Goal: Contribute content: Contribute content

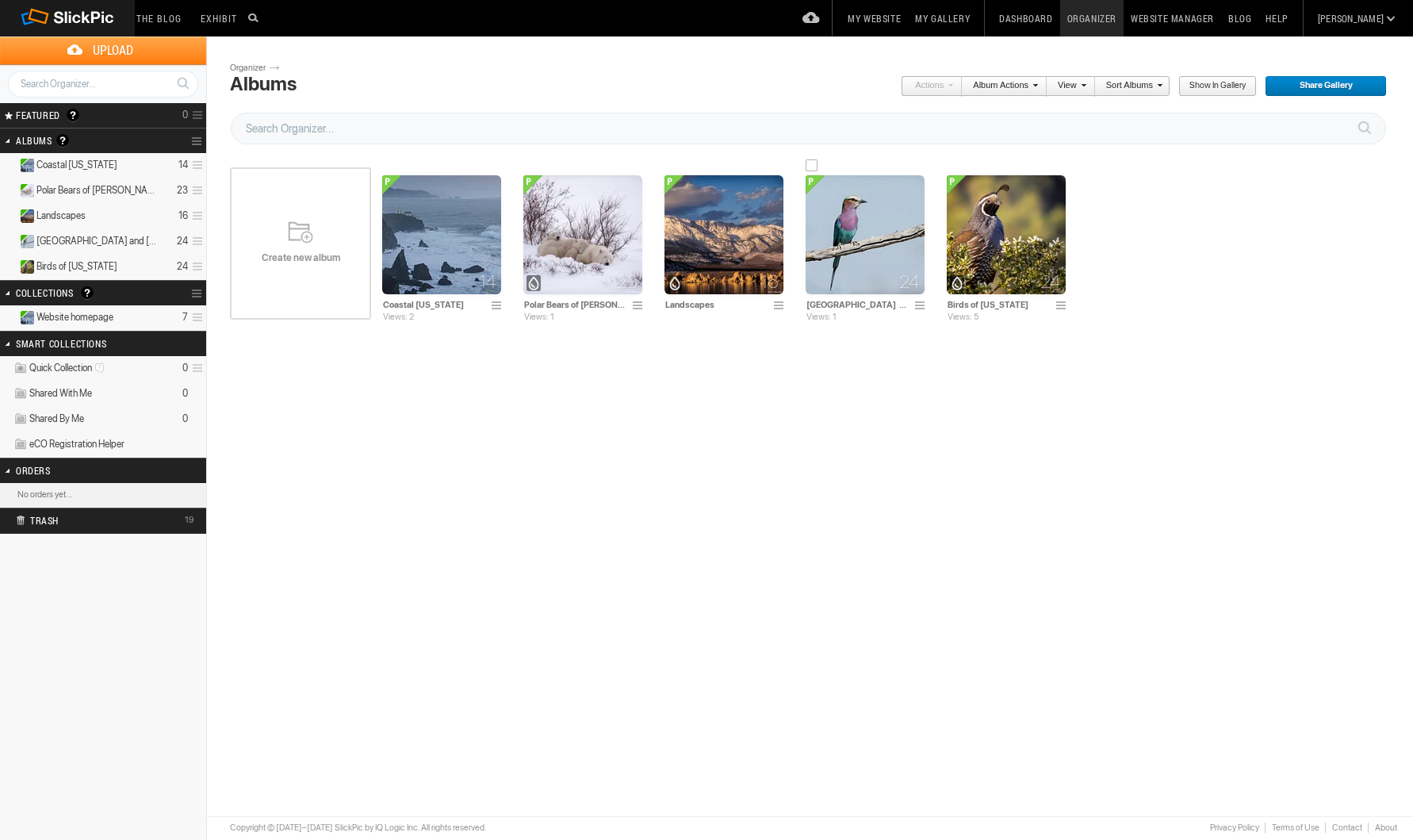
click at [896, 251] on img at bounding box center [865, 235] width 119 height 119
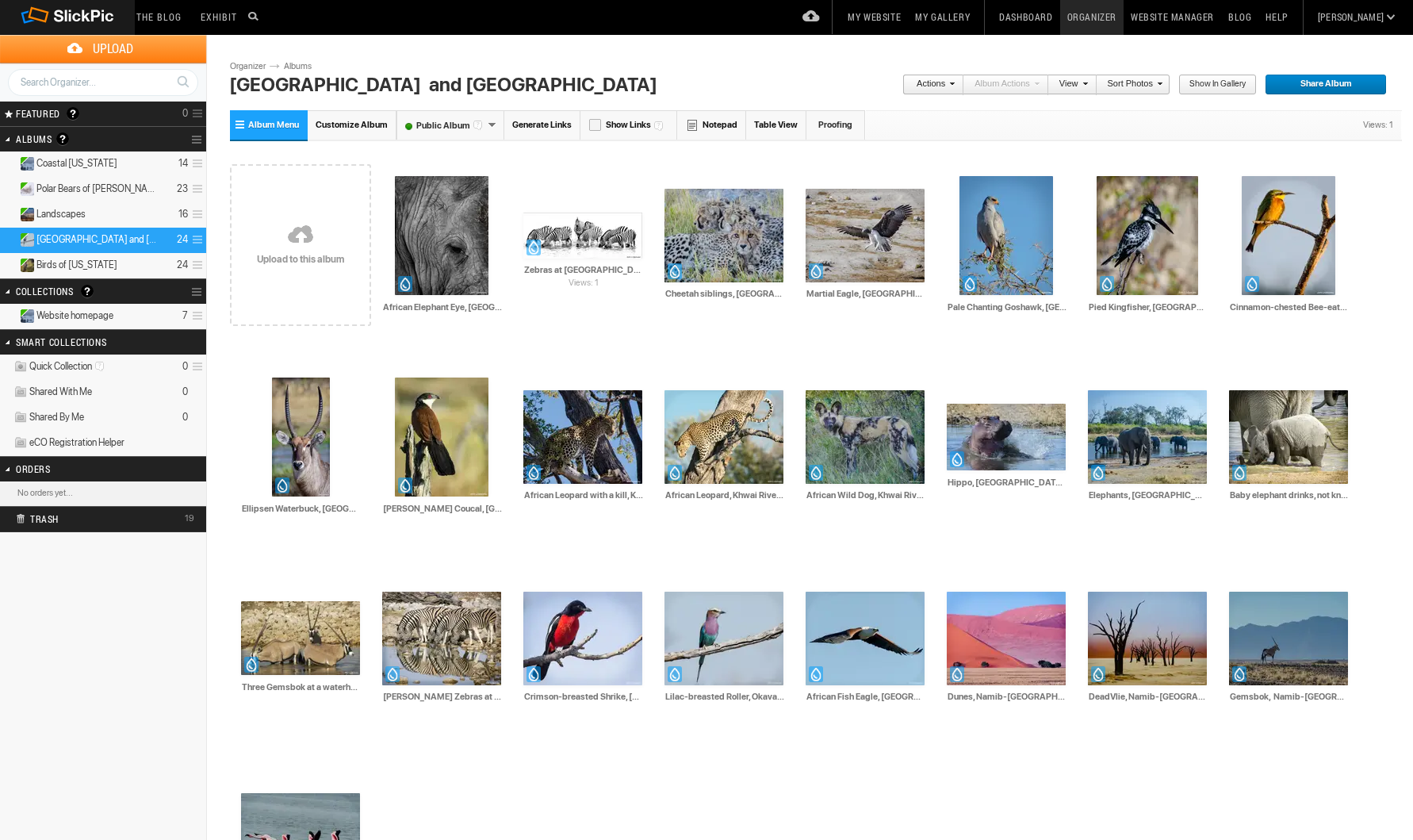
scroll to position [2, 2]
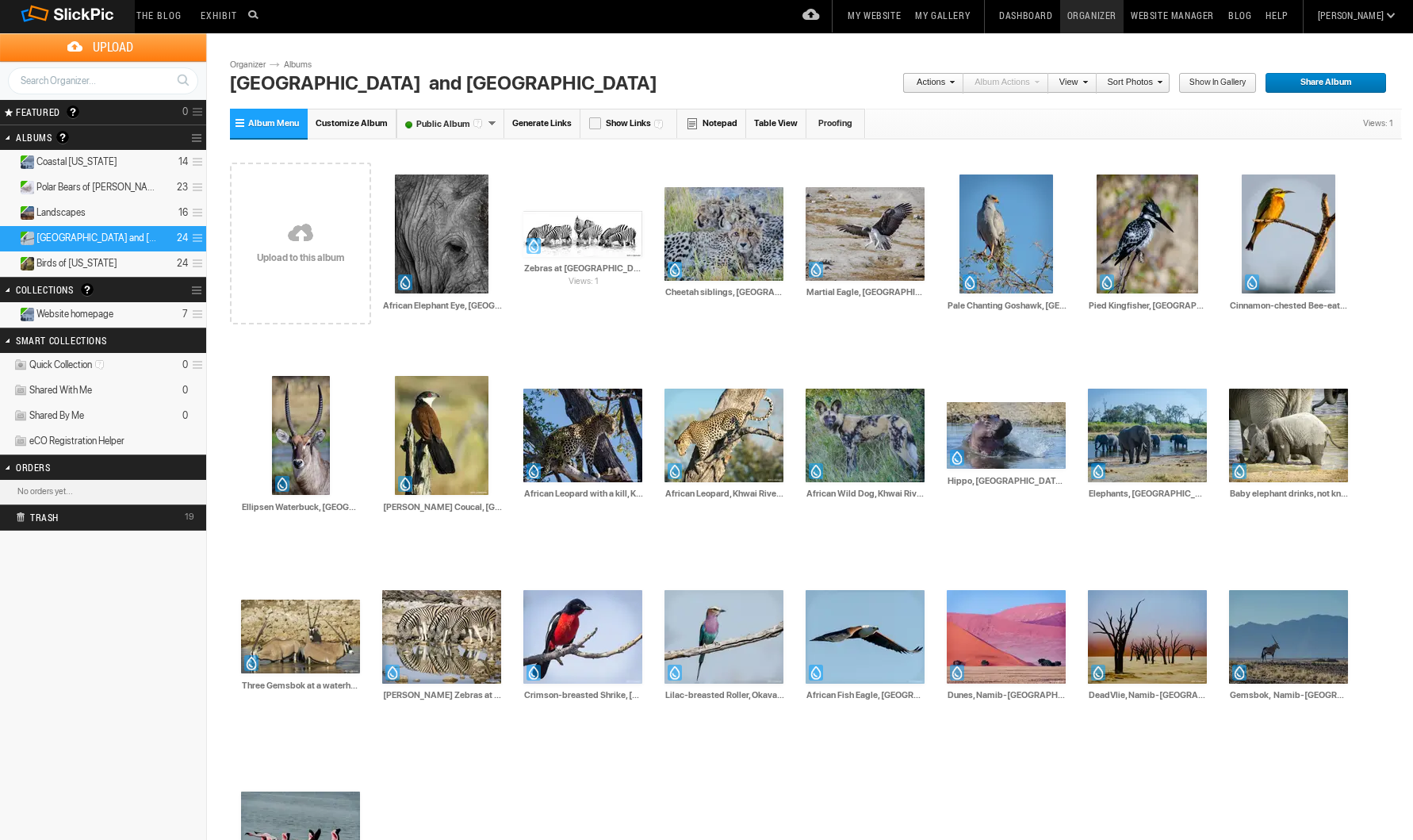
click at [196, 139] on link at bounding box center [198, 138] width 15 height 22
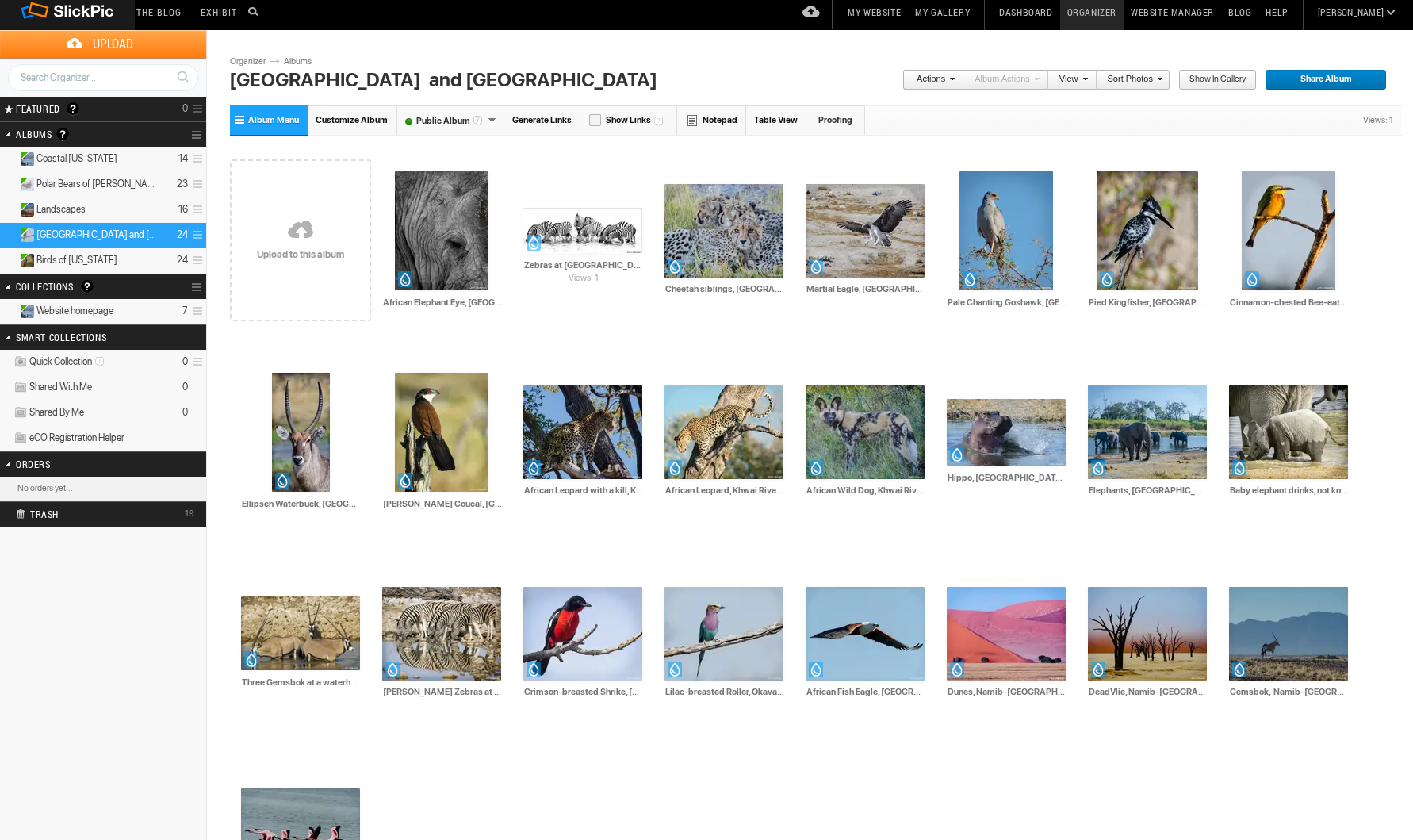
click at [197, 134] on link at bounding box center [198, 134] width 15 height 22
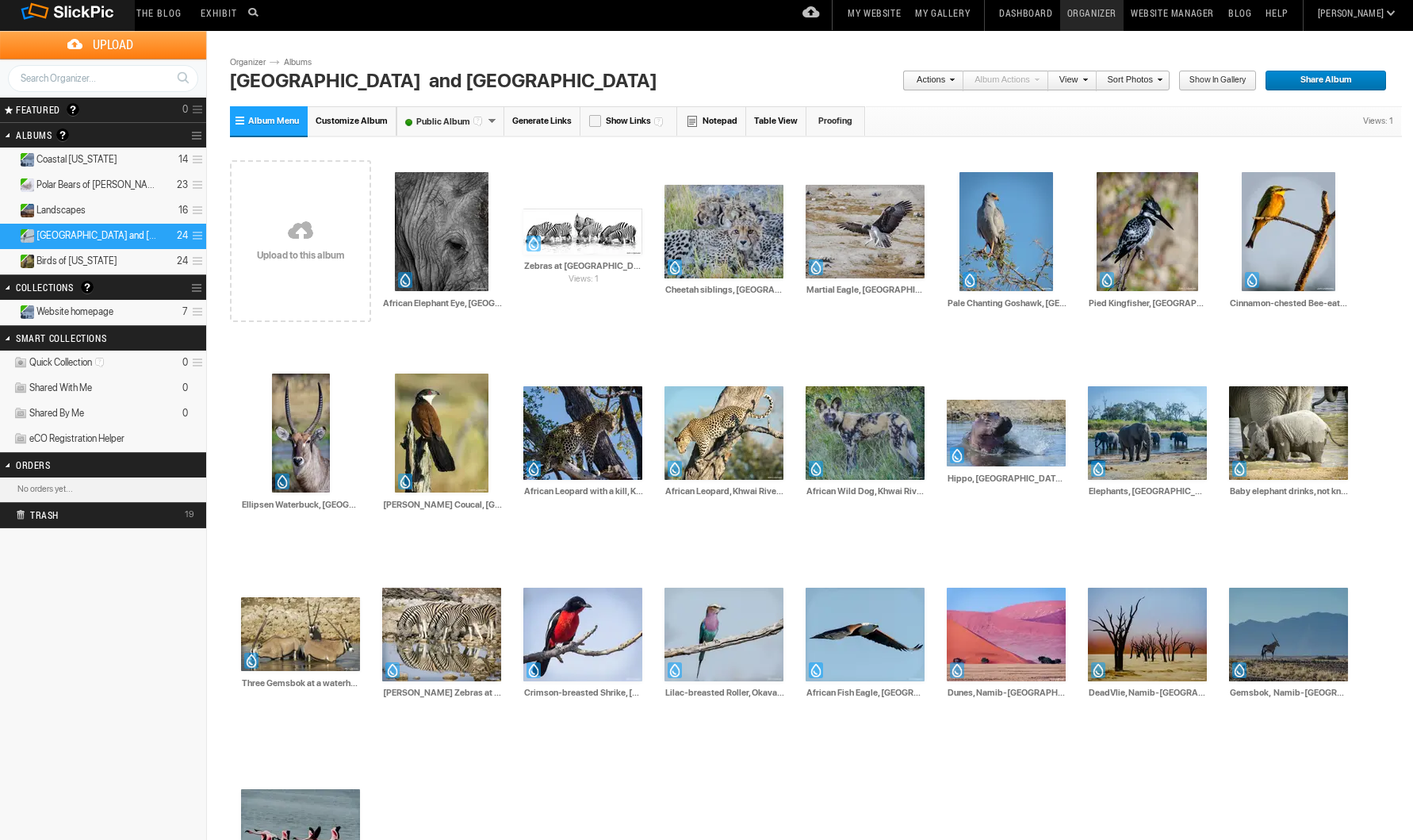
click at [197, 134] on link at bounding box center [198, 135] width 15 height 22
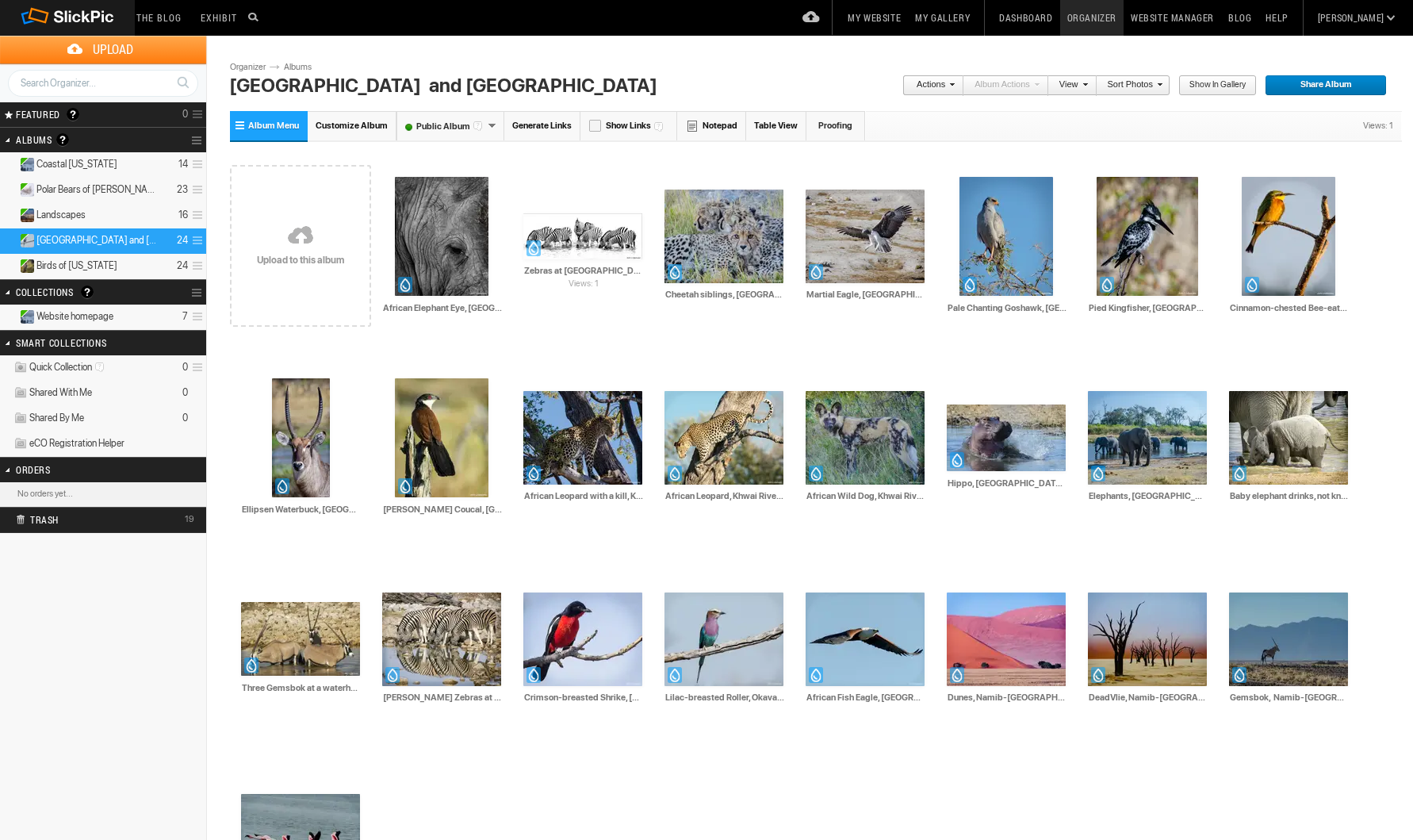
scroll to position [1, 3]
click at [199, 140] on span at bounding box center [203, 140] width 7 height 24
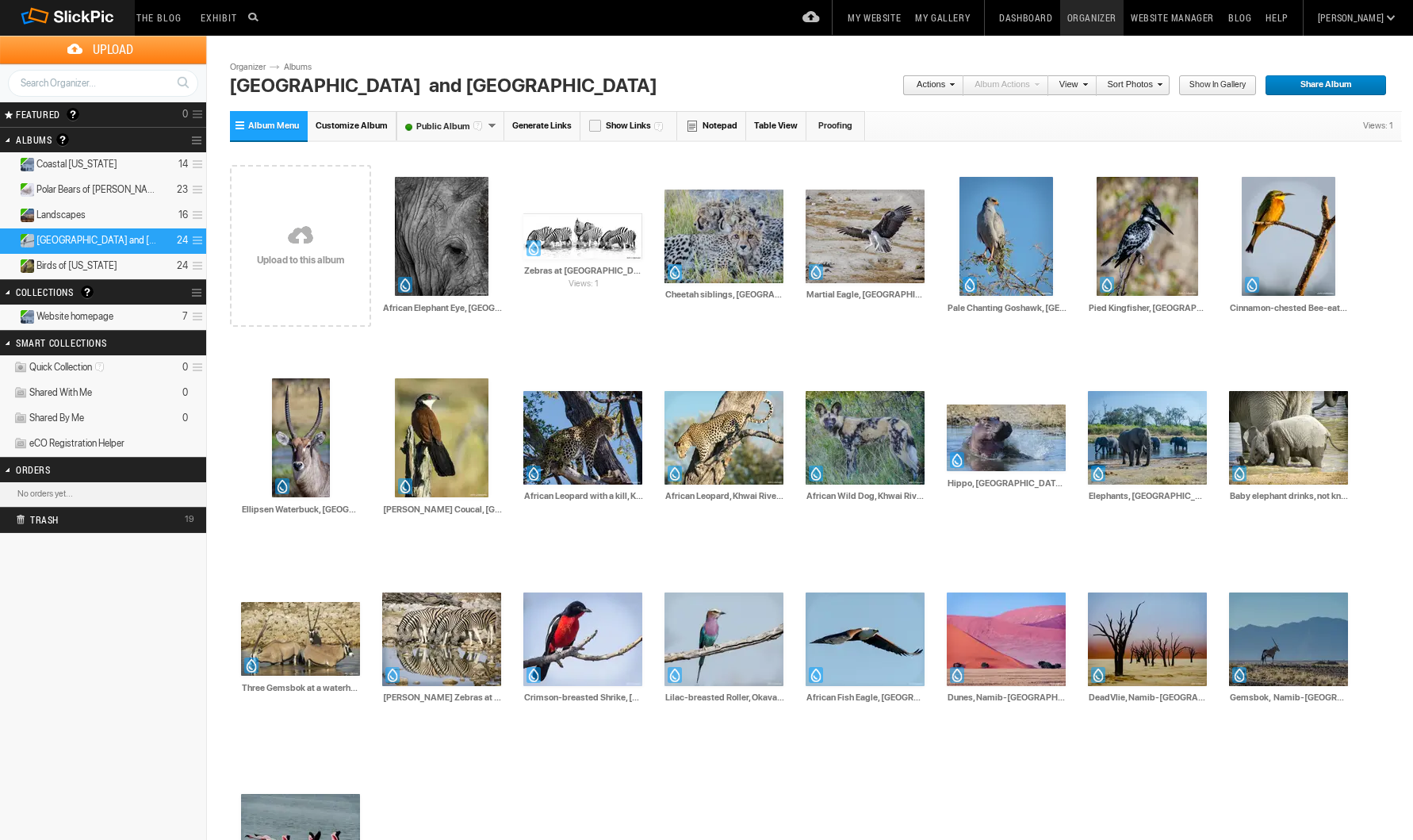
click at [195, 140] on link at bounding box center [198, 140] width 15 height 22
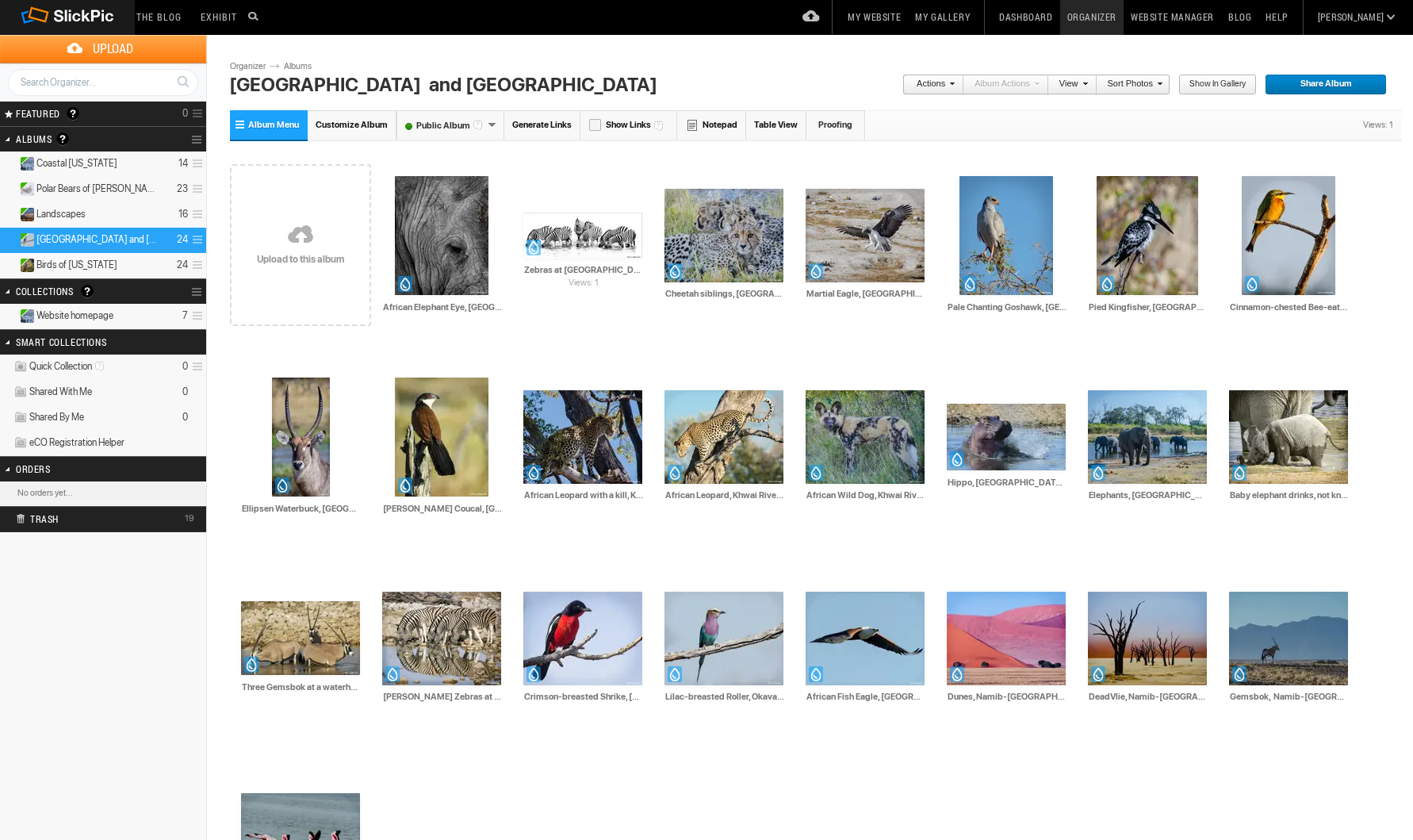
click at [202, 91] on div "Upload Get Adobe® Lightroom® plug-in here Search FEATURED GALLERY Visible Invis…" at bounding box center [706, 63] width 1413 height 56
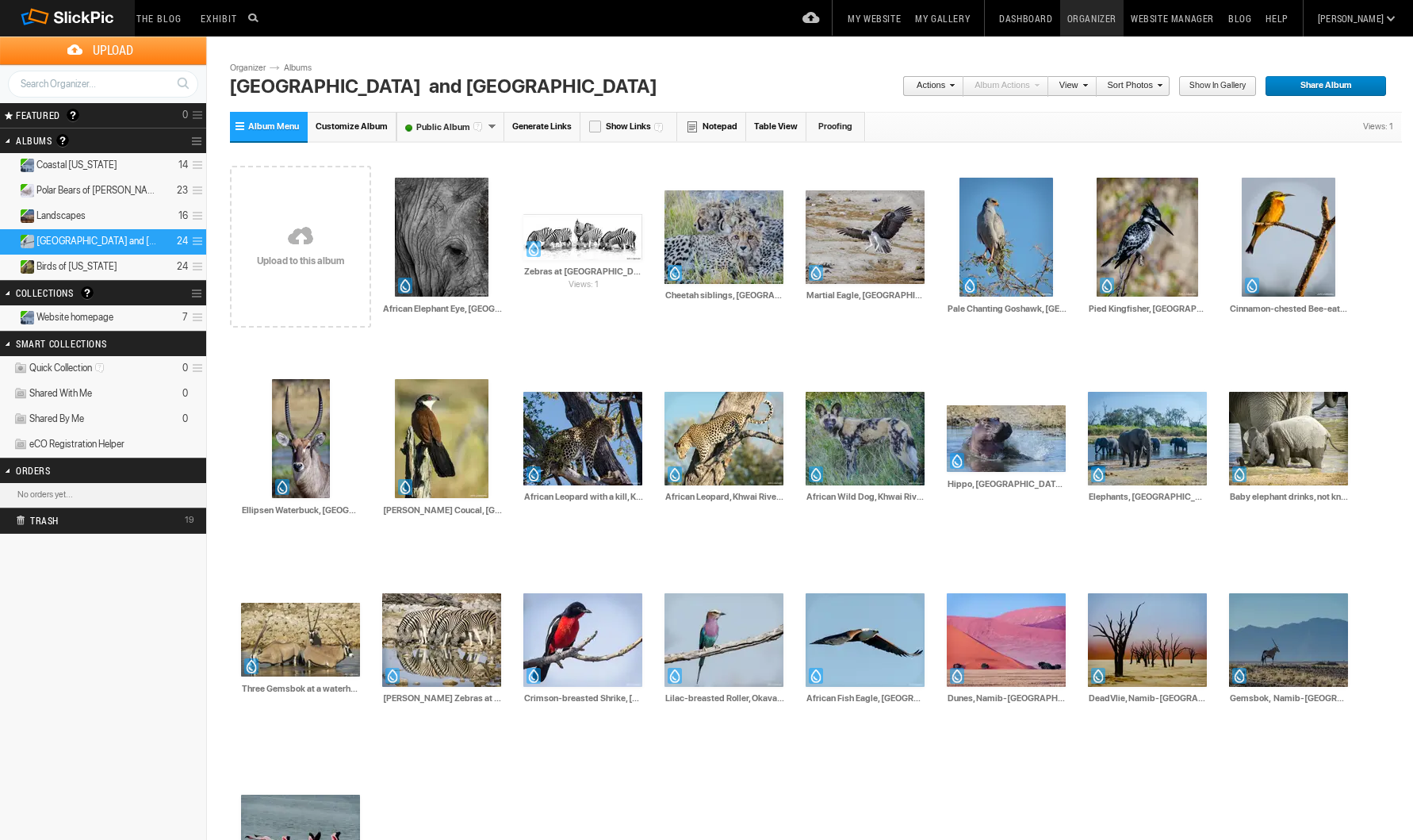
scroll to position [0, 0]
click at [288, 125] on span "Album Menu" at bounding box center [274, 126] width 51 height 10
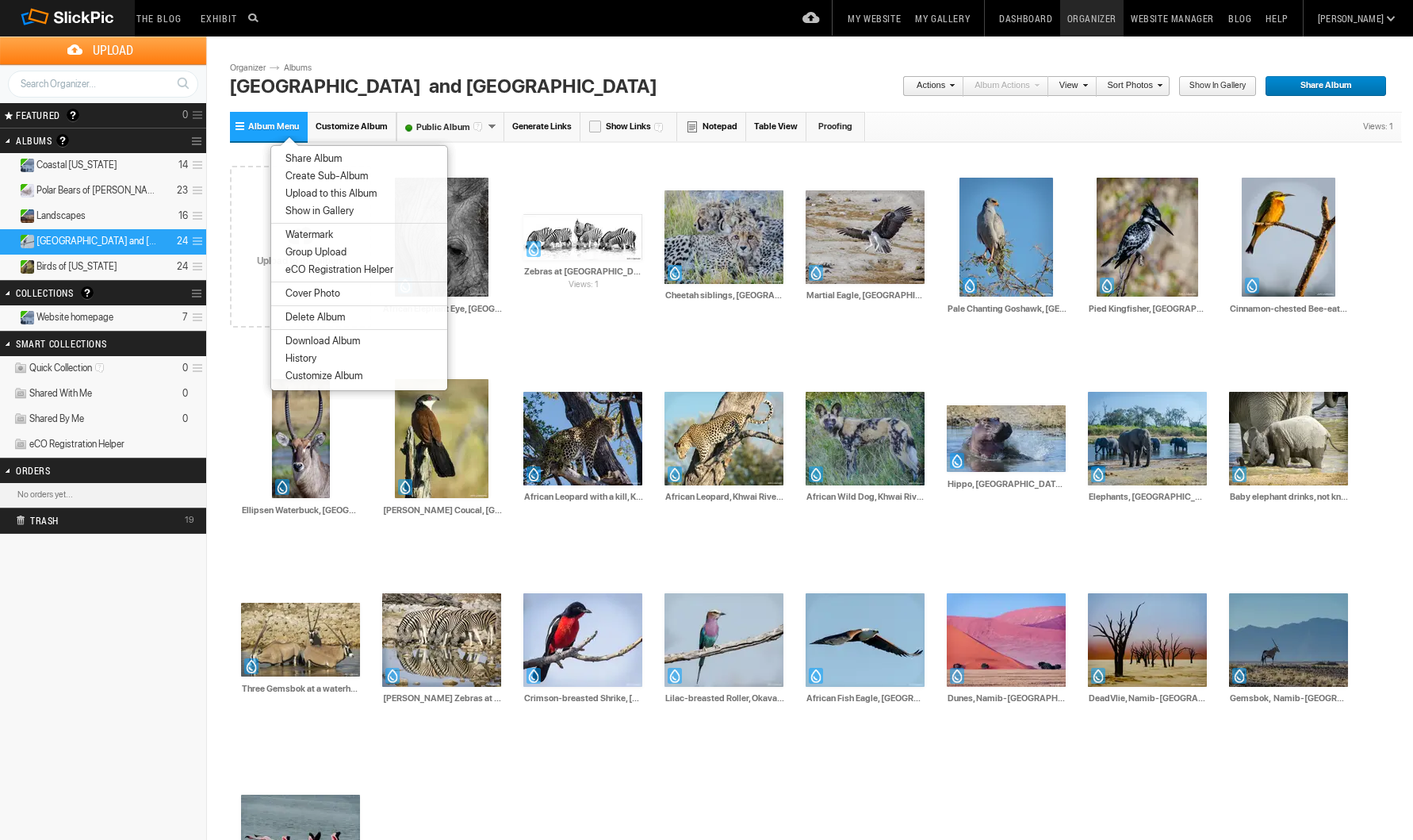
click at [79, 678] on section "Upload Get Adobe® Lightroom® plug-in here Search FEATURED GALLERY Visible Invis…" at bounding box center [103, 512] width 206 height 1024
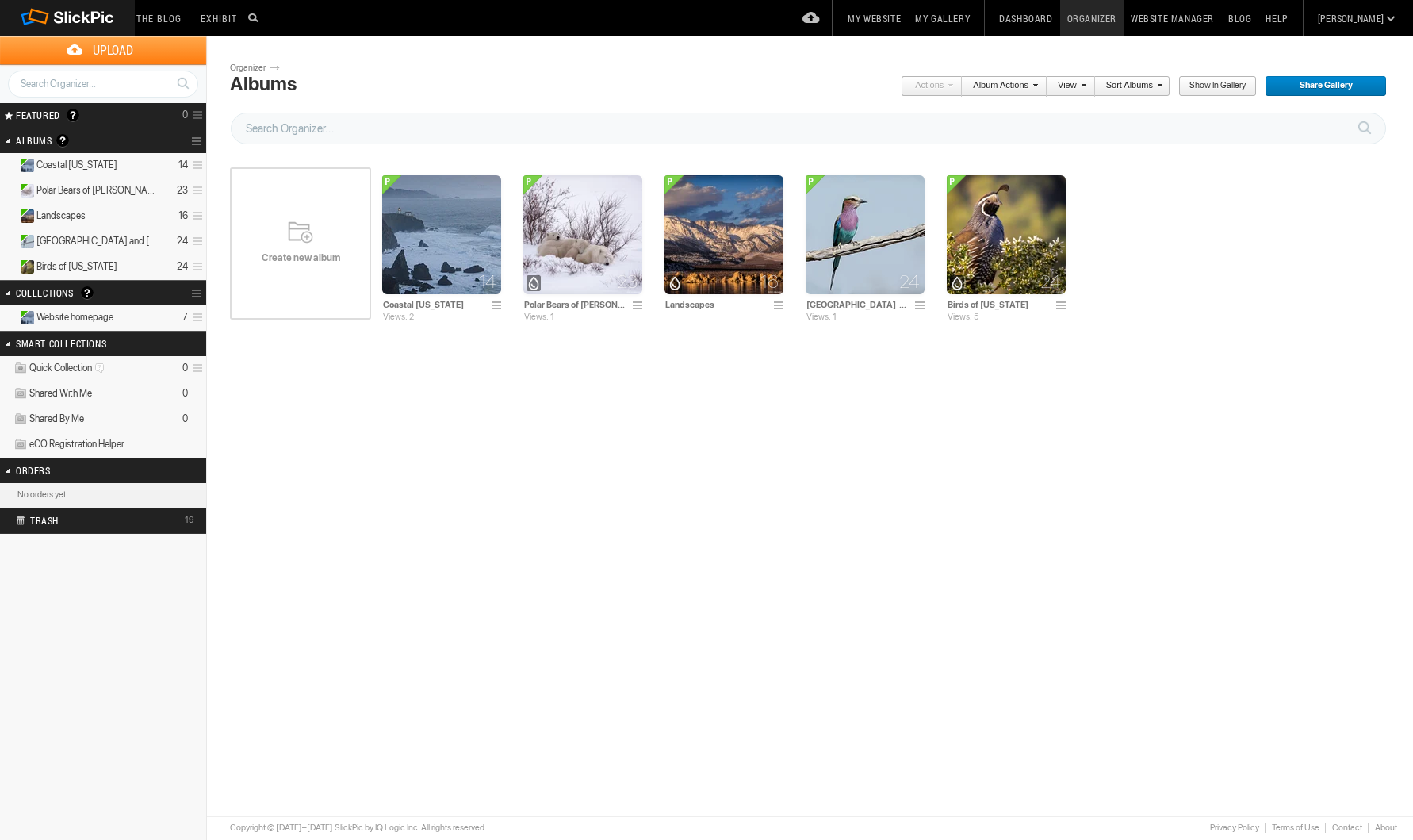
click at [305, 272] on div "Create new album" at bounding box center [300, 243] width 141 height 190
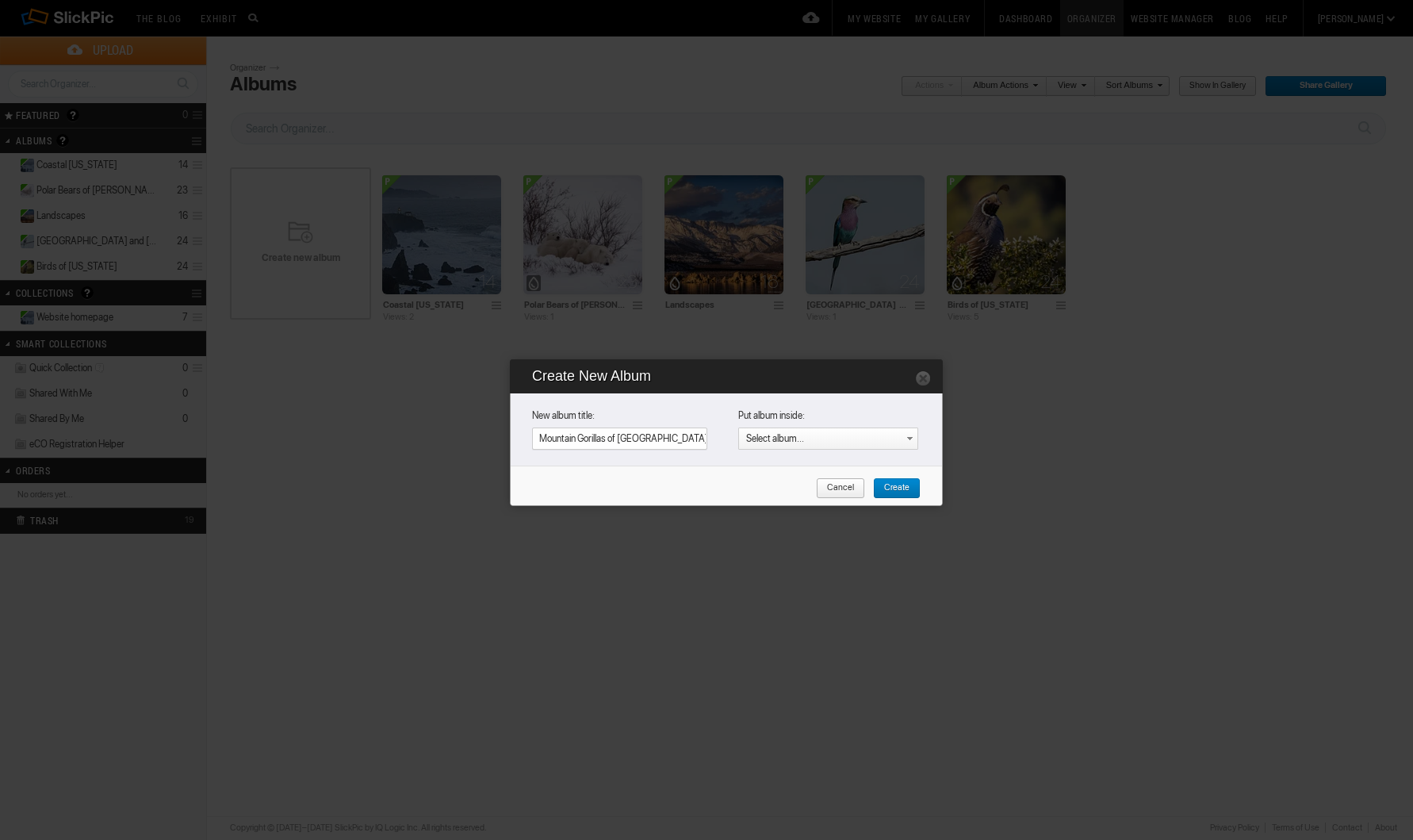
type input "Mountain Gorillas of Rhuwanda"
click at [841, 486] on span "Cancel" at bounding box center [834, 489] width 38 height 20
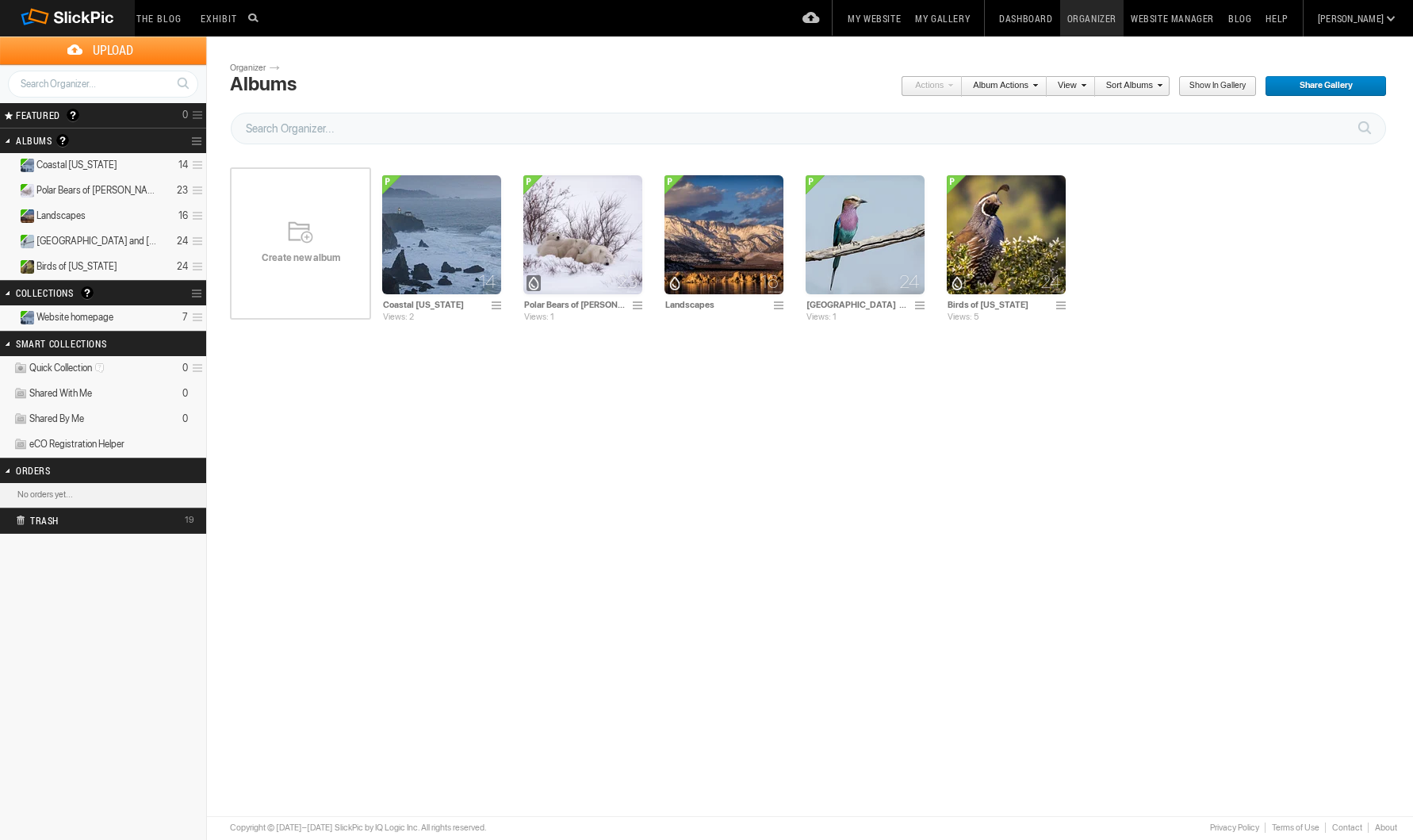
click at [321, 268] on div "Create new album" at bounding box center [300, 243] width 141 height 190
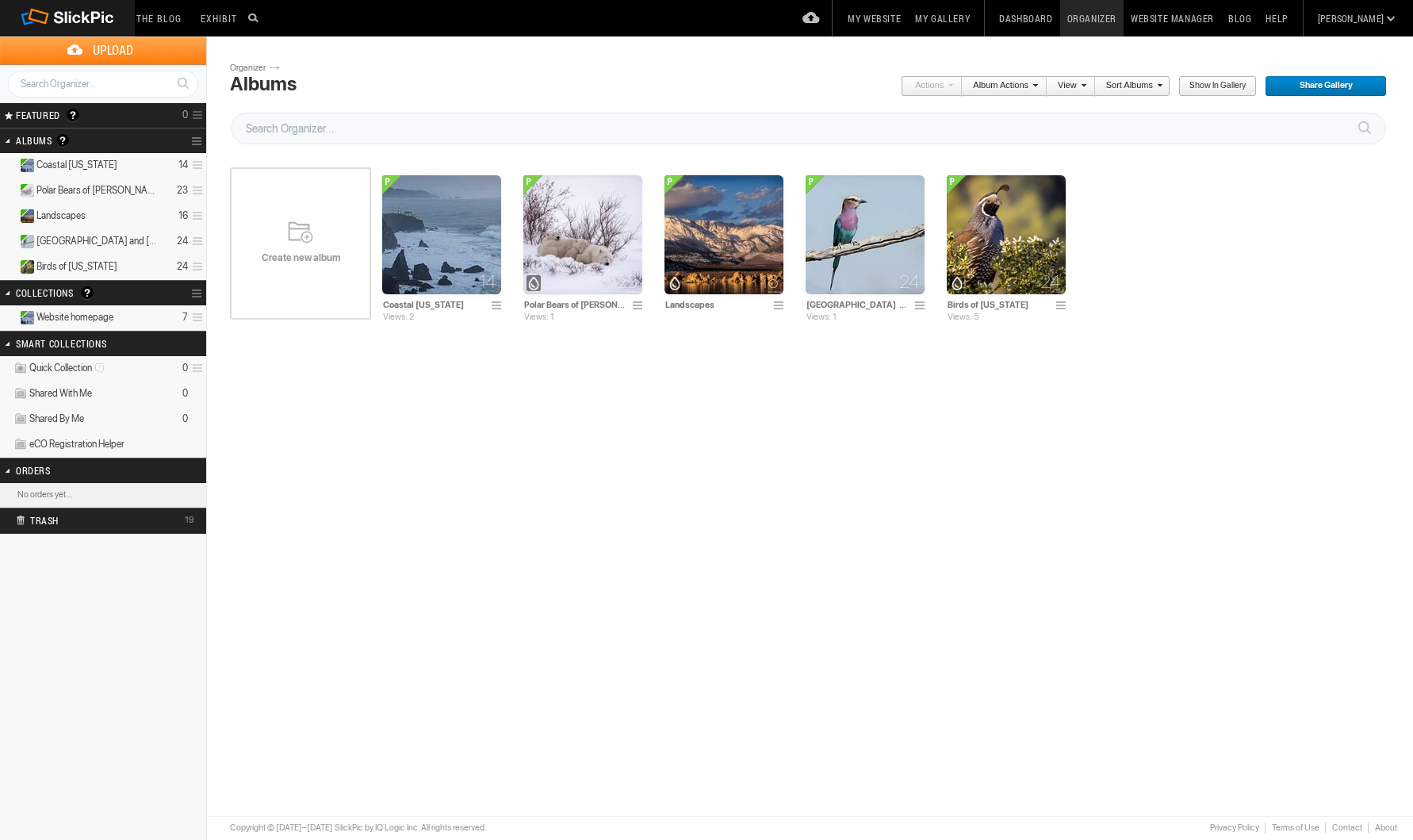
click at [321, 268] on div "Create new album" at bounding box center [300, 243] width 141 height 190
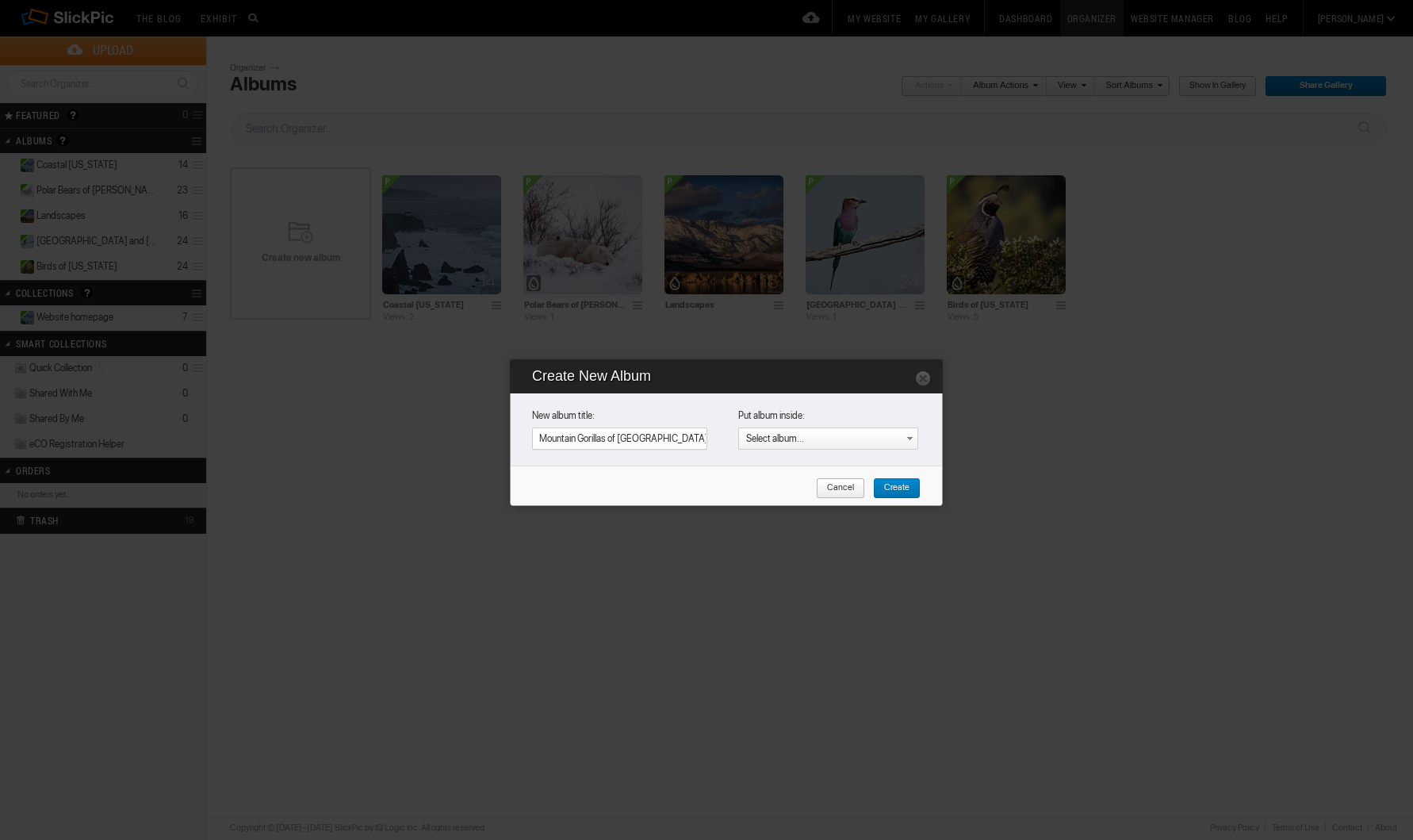
type input "Mountain Gorillas of Rwanda"
drag, startPoint x: 378, startPoint y: 294, endPoint x: 900, endPoint y: 488, distance: 556.9
click at [900, 488] on span "Create" at bounding box center [891, 489] width 36 height 20
